Goal: Navigation & Orientation: Find specific page/section

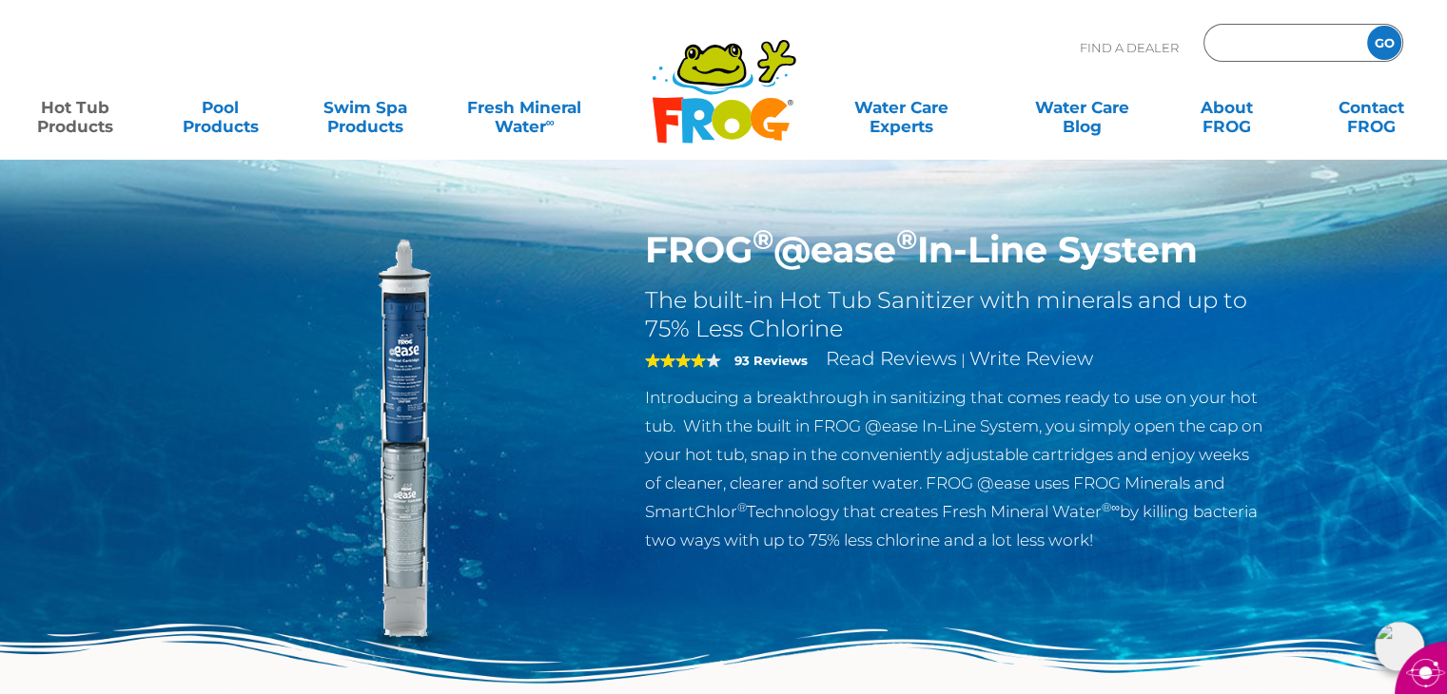
click at [1261, 40] on input "Zip Code Form" at bounding box center [1283, 43] width 128 height 28
type input "03103"
click at [1387, 42] on input "GO" at bounding box center [1384, 43] width 34 height 34
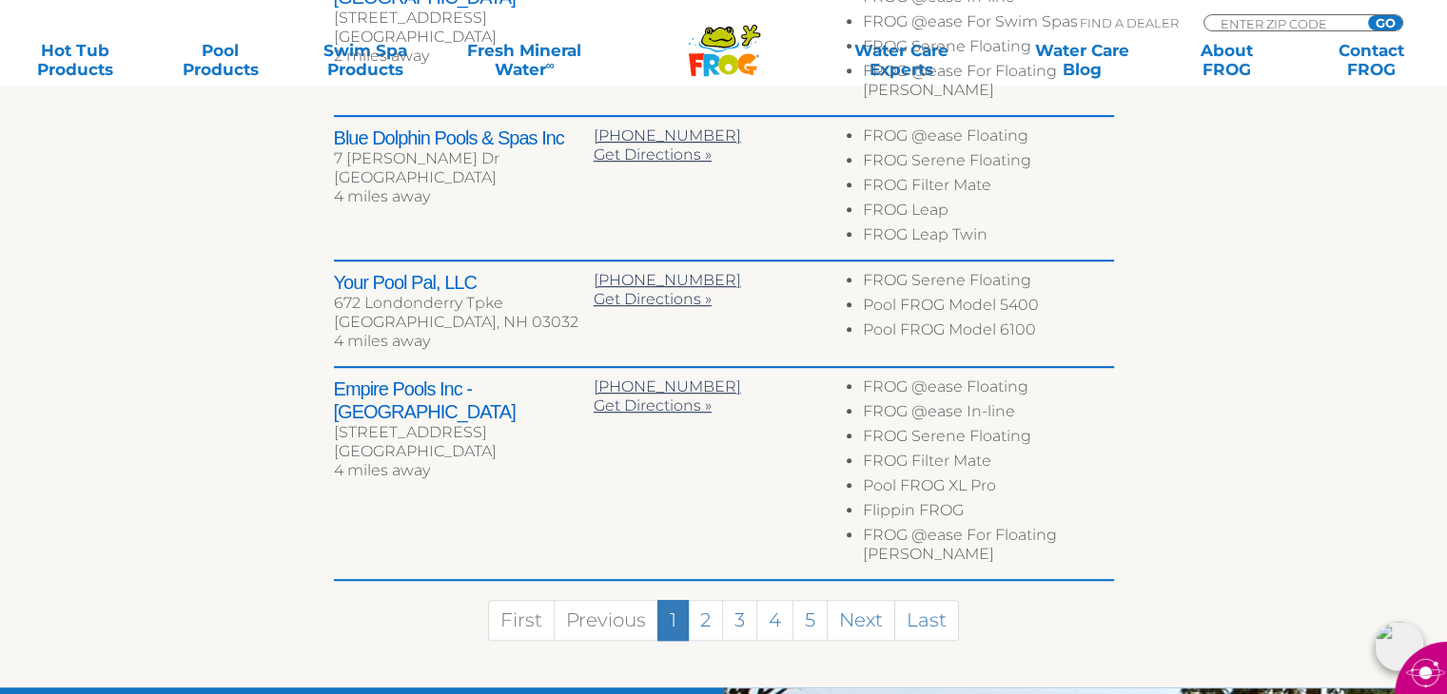
scroll to position [1142, 0]
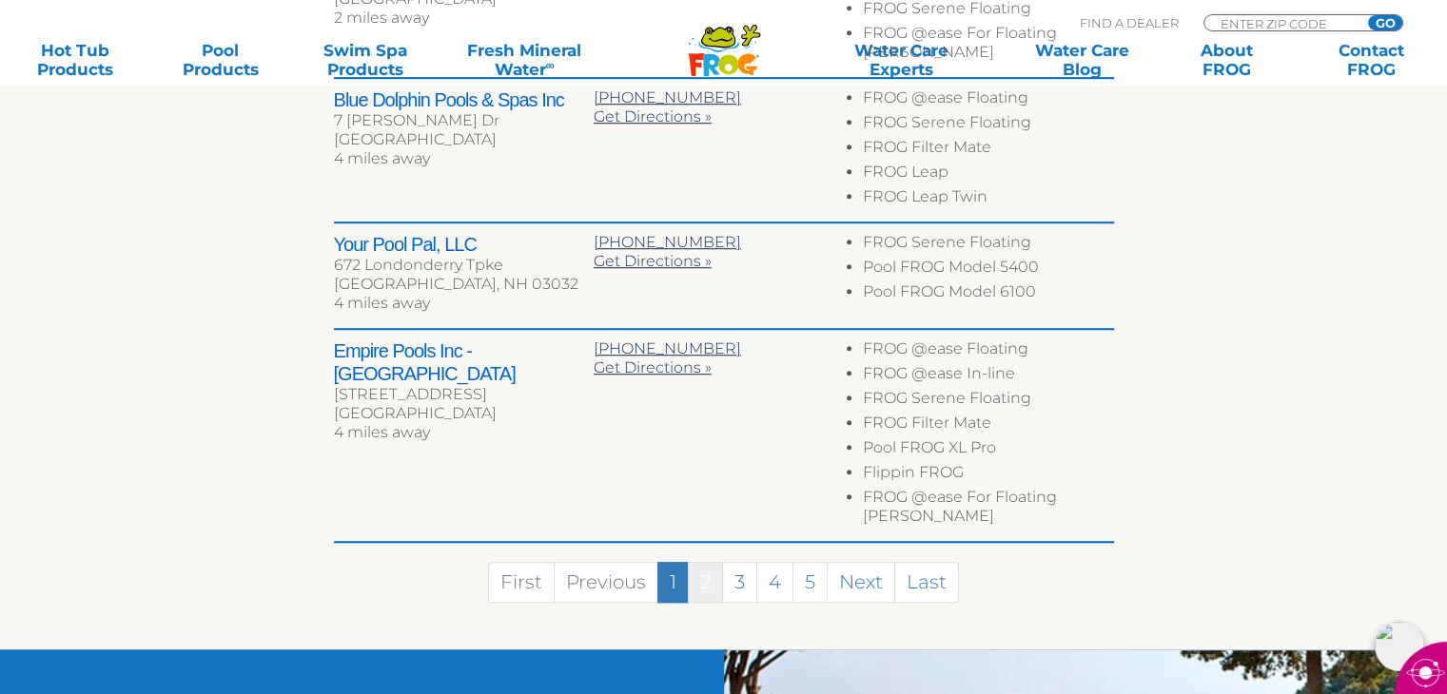
click at [704, 562] on link "2" at bounding box center [705, 582] width 35 height 41
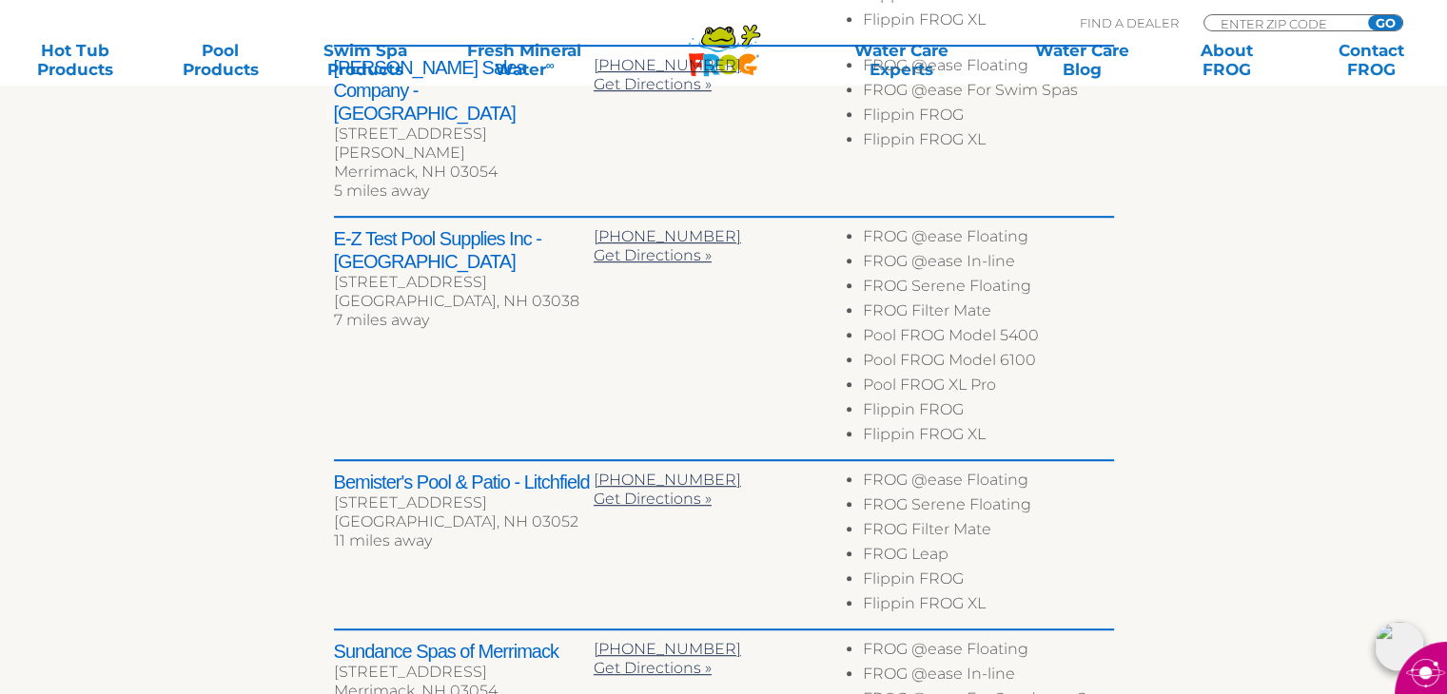
scroll to position [978, 0]
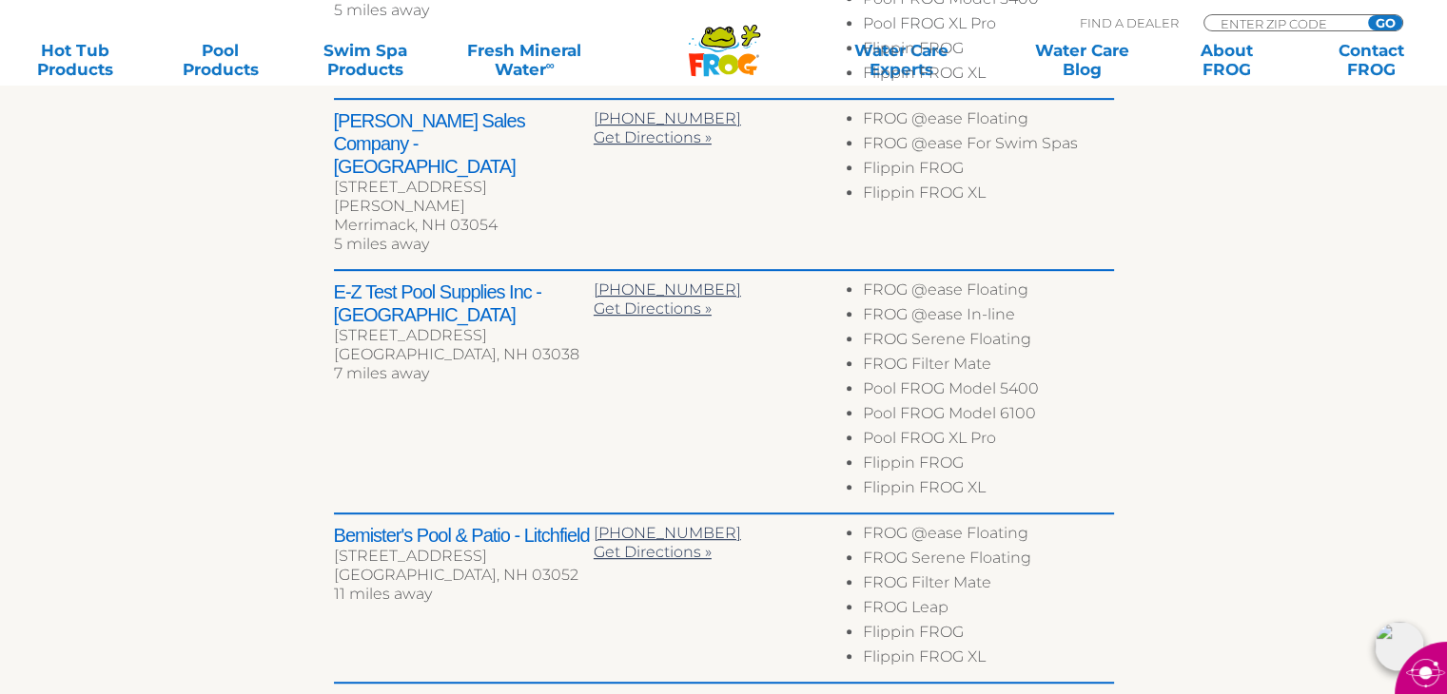
click at [464, 281] on h2 "E-Z Test Pool Supplies Inc - [GEOGRAPHIC_DATA]" at bounding box center [464, 304] width 260 height 46
click at [344, 281] on h2 "E-Z Test Pool Supplies Inc - [GEOGRAPHIC_DATA]" at bounding box center [464, 304] width 260 height 46
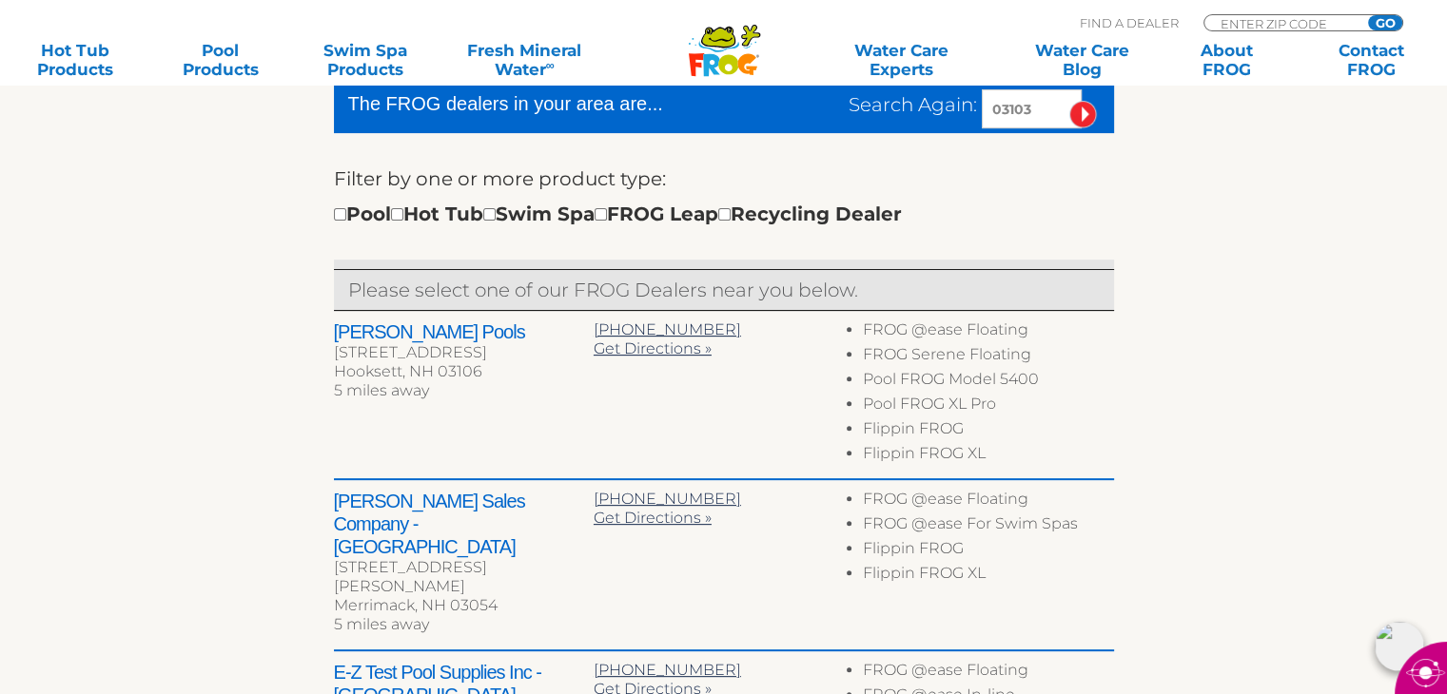
scroll to position [883, 0]
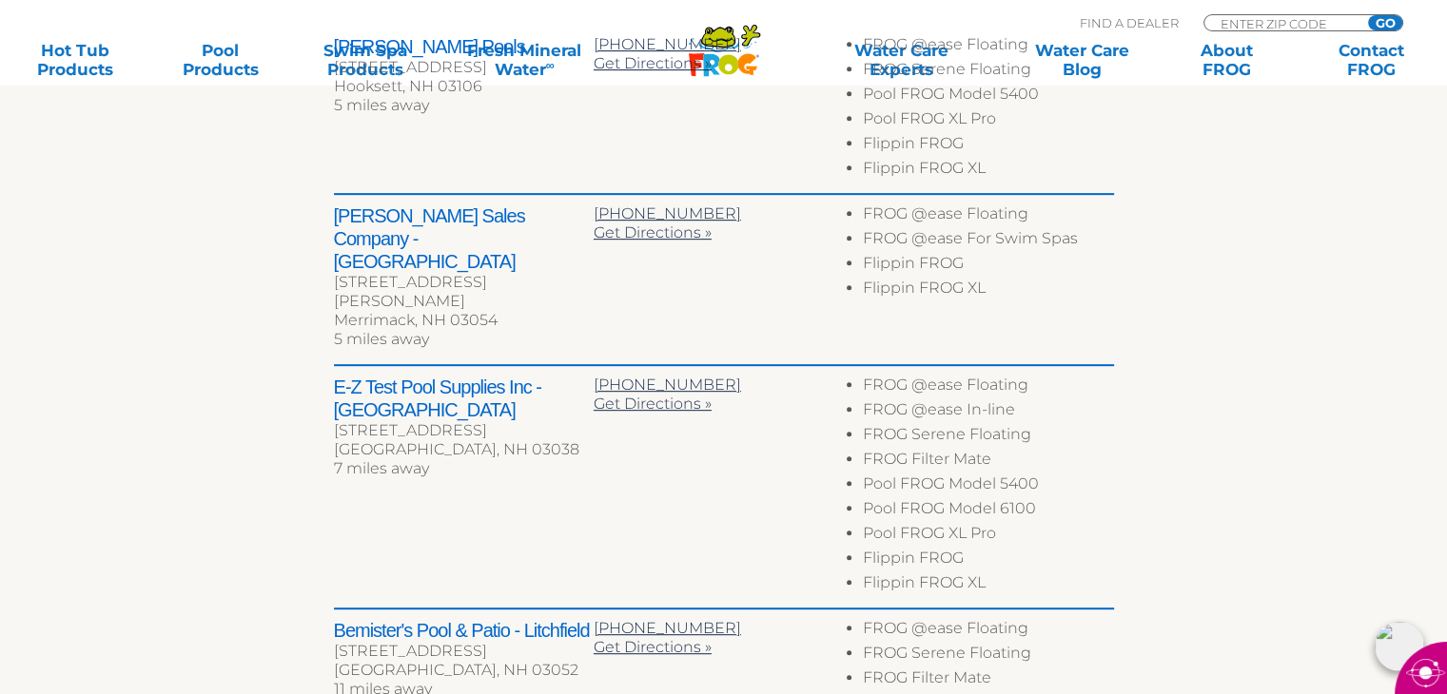
click at [559, 376] on h2 "E-Z Test Pool Supplies Inc - [GEOGRAPHIC_DATA]" at bounding box center [464, 399] width 260 height 46
drag, startPoint x: 587, startPoint y: 342, endPoint x: 327, endPoint y: 340, distance: 259.7
click at [327, 340] on div "To navigate the map with touch gestures double-tap and hold your finger on the …" at bounding box center [724, 295] width 1170 height 1420
